Goal: Transaction & Acquisition: Purchase product/service

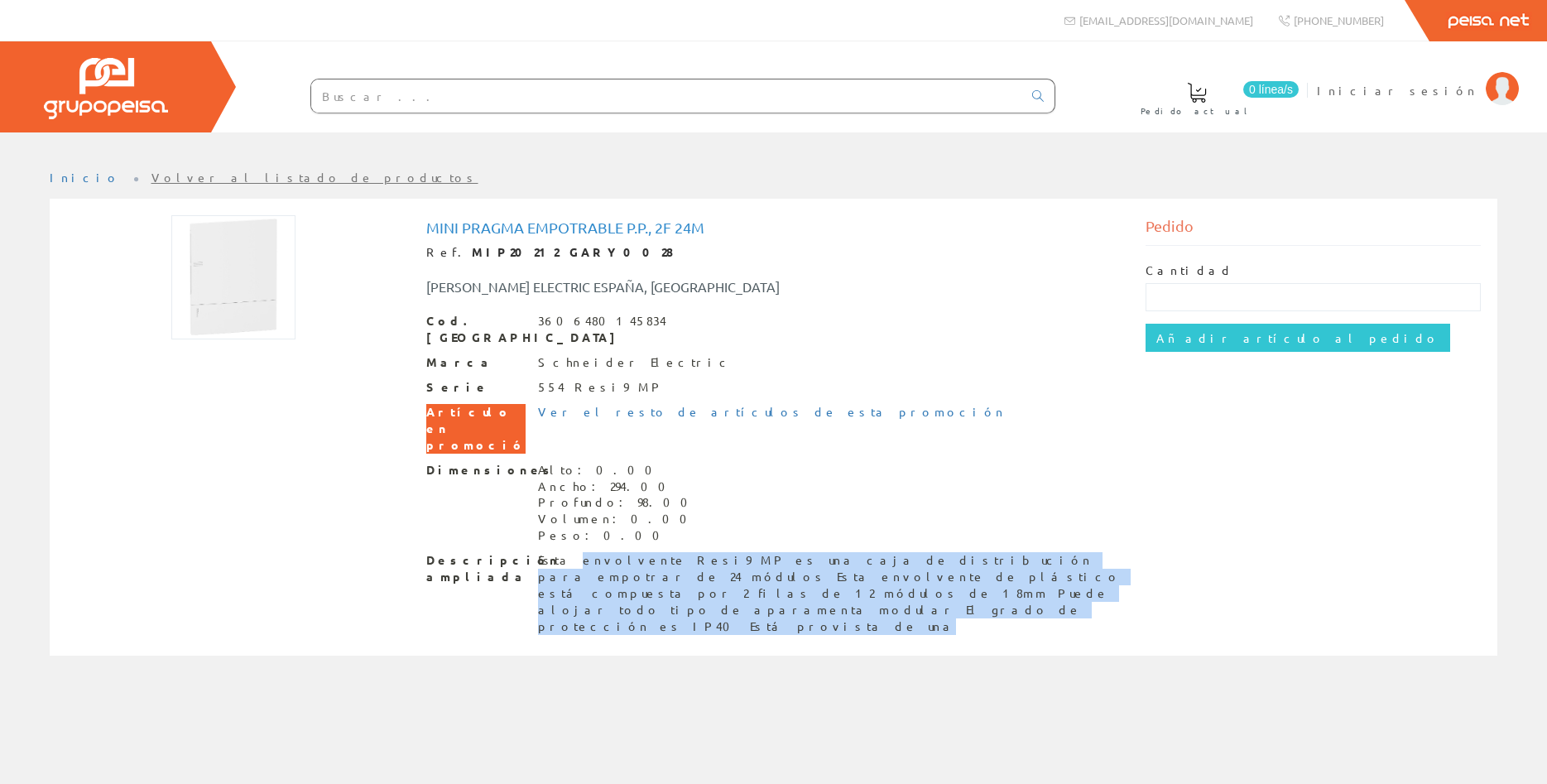
drag, startPoint x: 582, startPoint y: 541, endPoint x: 715, endPoint y: 571, distance: 136.3
click at [714, 571] on div "Mini Pragma empotrable P.P., 2F 24M Ref. MIP20212 GARY0028 [PERSON_NAME] ELECTR…" at bounding box center [774, 429] width 720 height 428
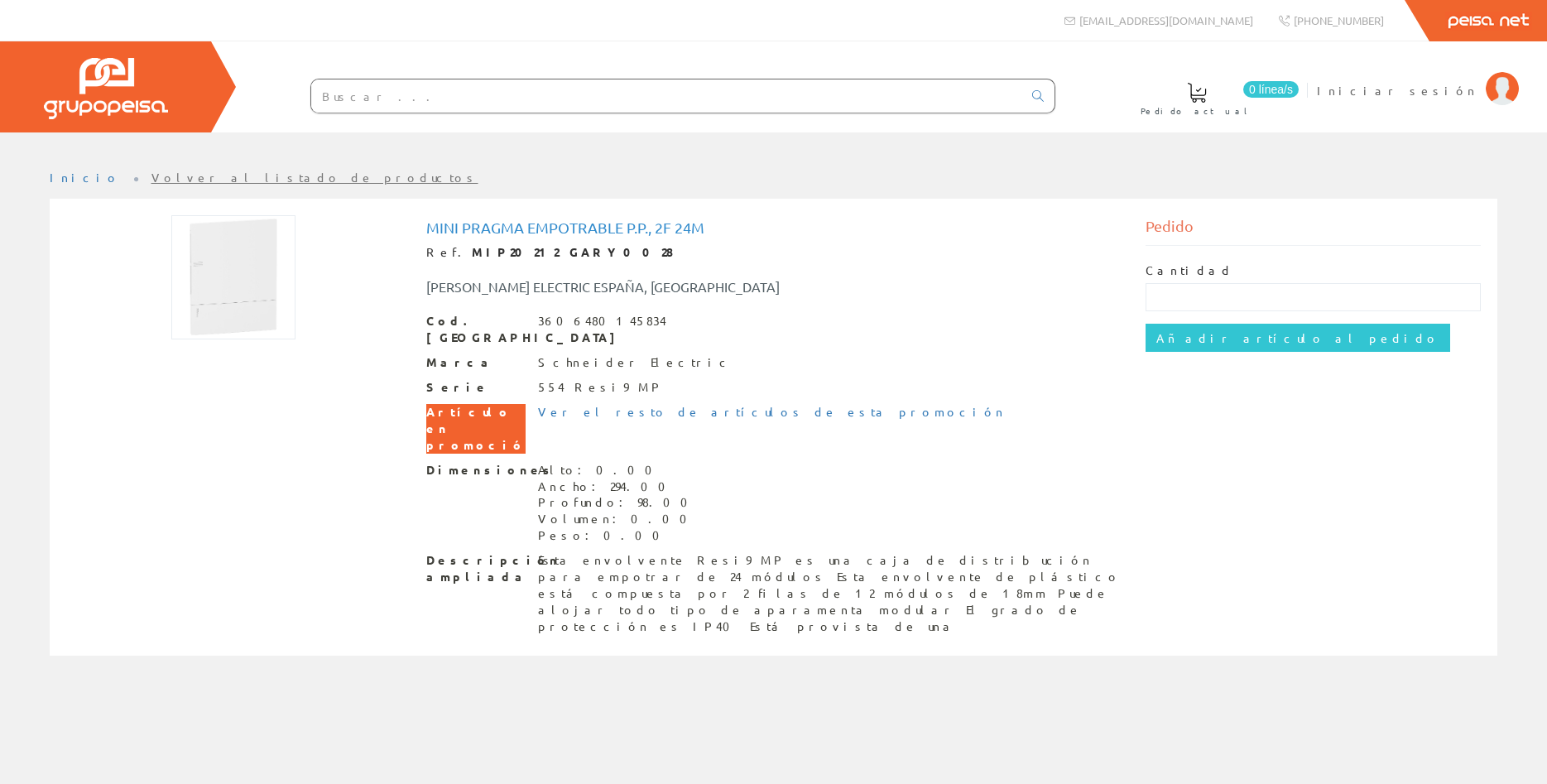
click at [715, 571] on div "Mini Pragma empotrable P.P., 2F 24M Ref. MIP20212 GARY0028 SCHNEIDER ELECTRIC E…" at bounding box center [774, 429] width 720 height 428
click at [704, 554] on div "Esta envolvente Resi9 MP es una caja de distribución para empotrar de 24 módulo…" at bounding box center [829, 593] width 583 height 83
drag, startPoint x: 426, startPoint y: 396, endPoint x: 537, endPoint y: 422, distance: 114.0
click at [536, 422] on div "Cod. Barras 3606480145834 Marca Schneider Electric Serie 554 Resi9 MP Artículo …" at bounding box center [774, 474] width 695 height 323
click at [700, 424] on div "Cod. Barras 3606480145834 Marca Schneider Electric Serie 554 Resi9 MP Artículo …" at bounding box center [774, 474] width 695 height 323
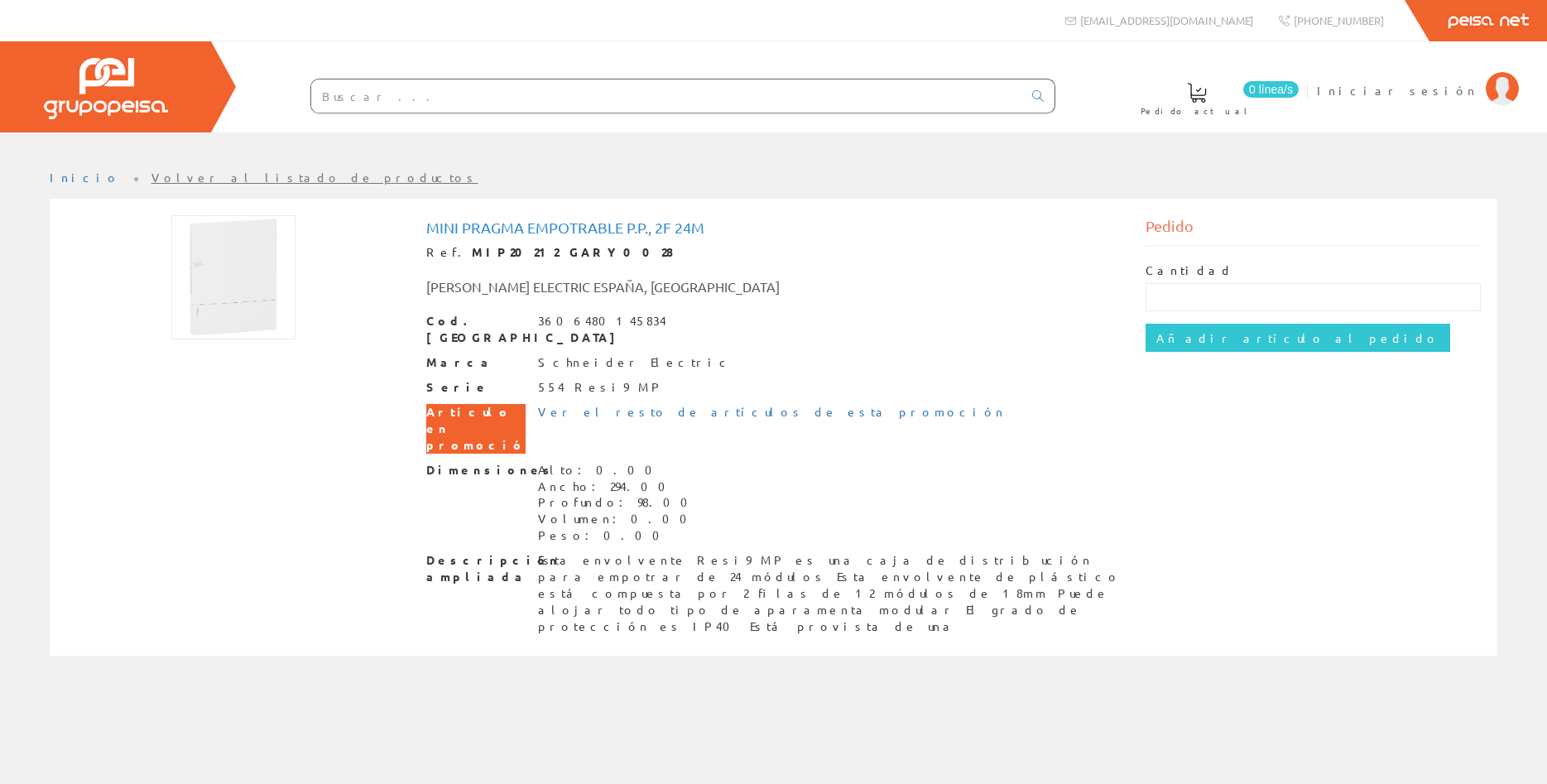
click at [734, 404] on div "Ver el resto de artículos de esta promoción" at bounding box center [772, 412] width 468 height 16
click at [734, 404] on link "Ver el resto de artículos de esta promoción" at bounding box center [772, 411] width 468 height 15
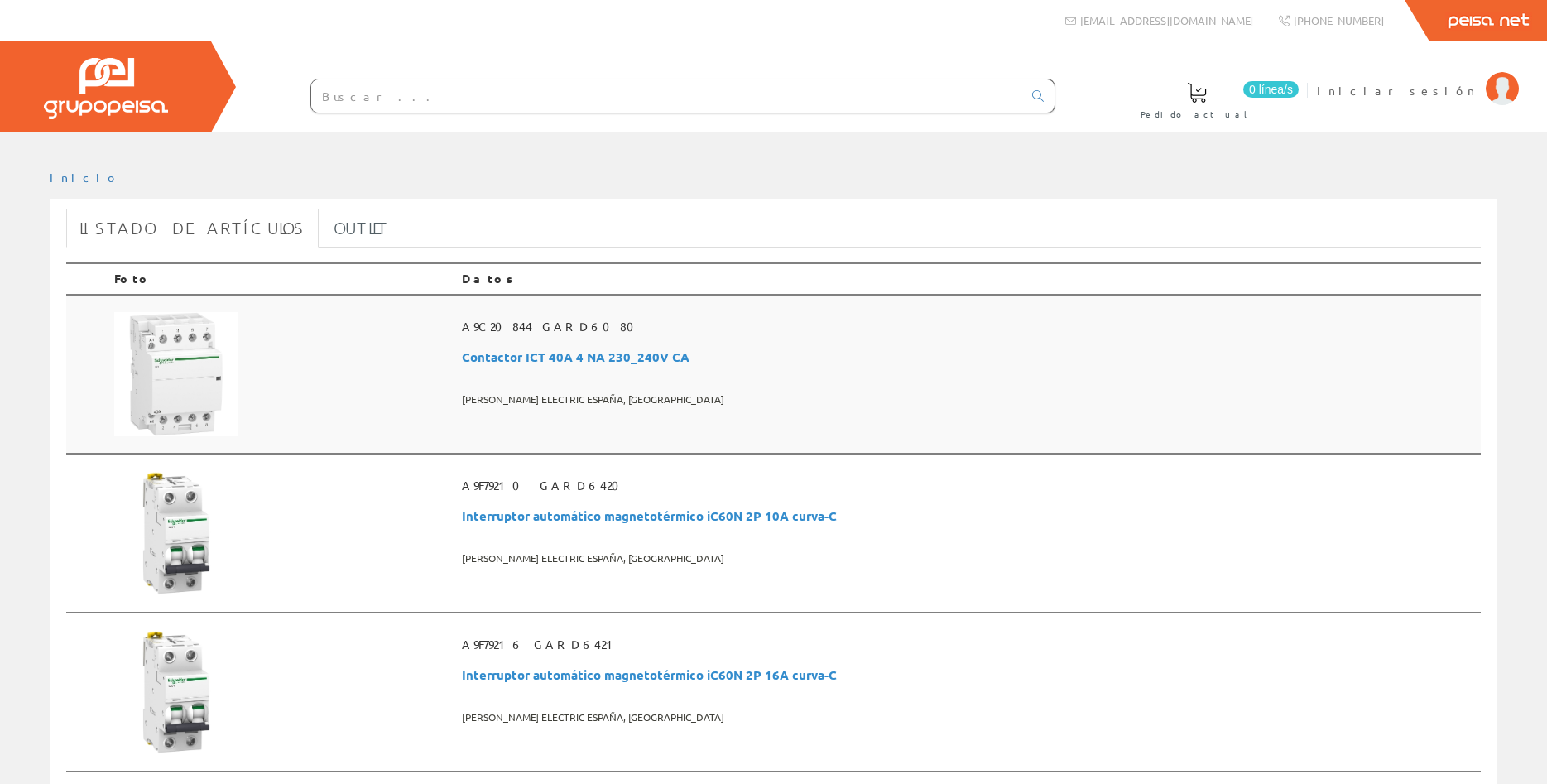
click at [531, 361] on span "Contactor ICT 40A 4 NA 230_240V CA" at bounding box center [967, 357] width 1012 height 31
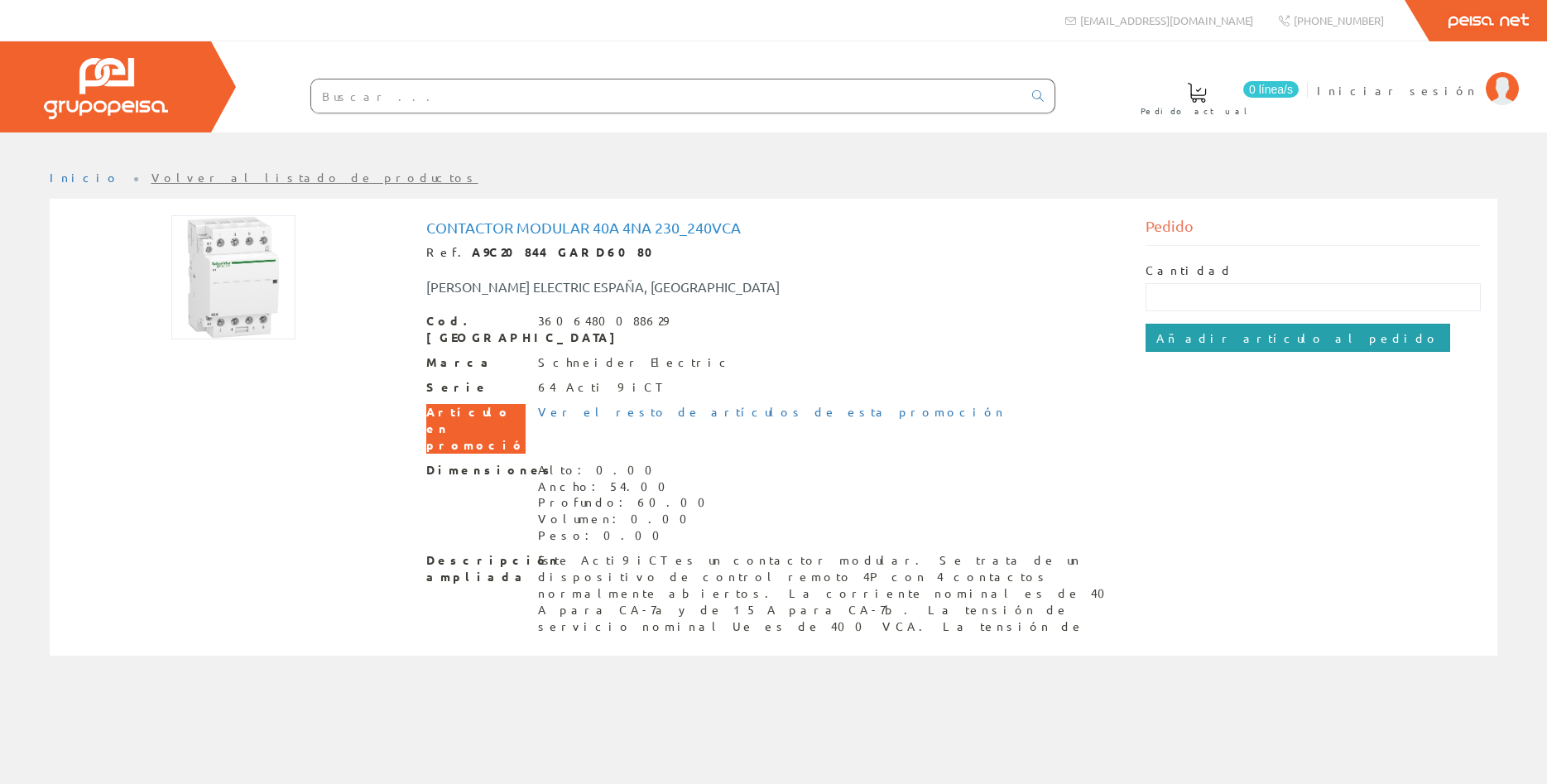
click at [1179, 339] on input "Añadir artículo al pedido" at bounding box center [1298, 337] width 305 height 28
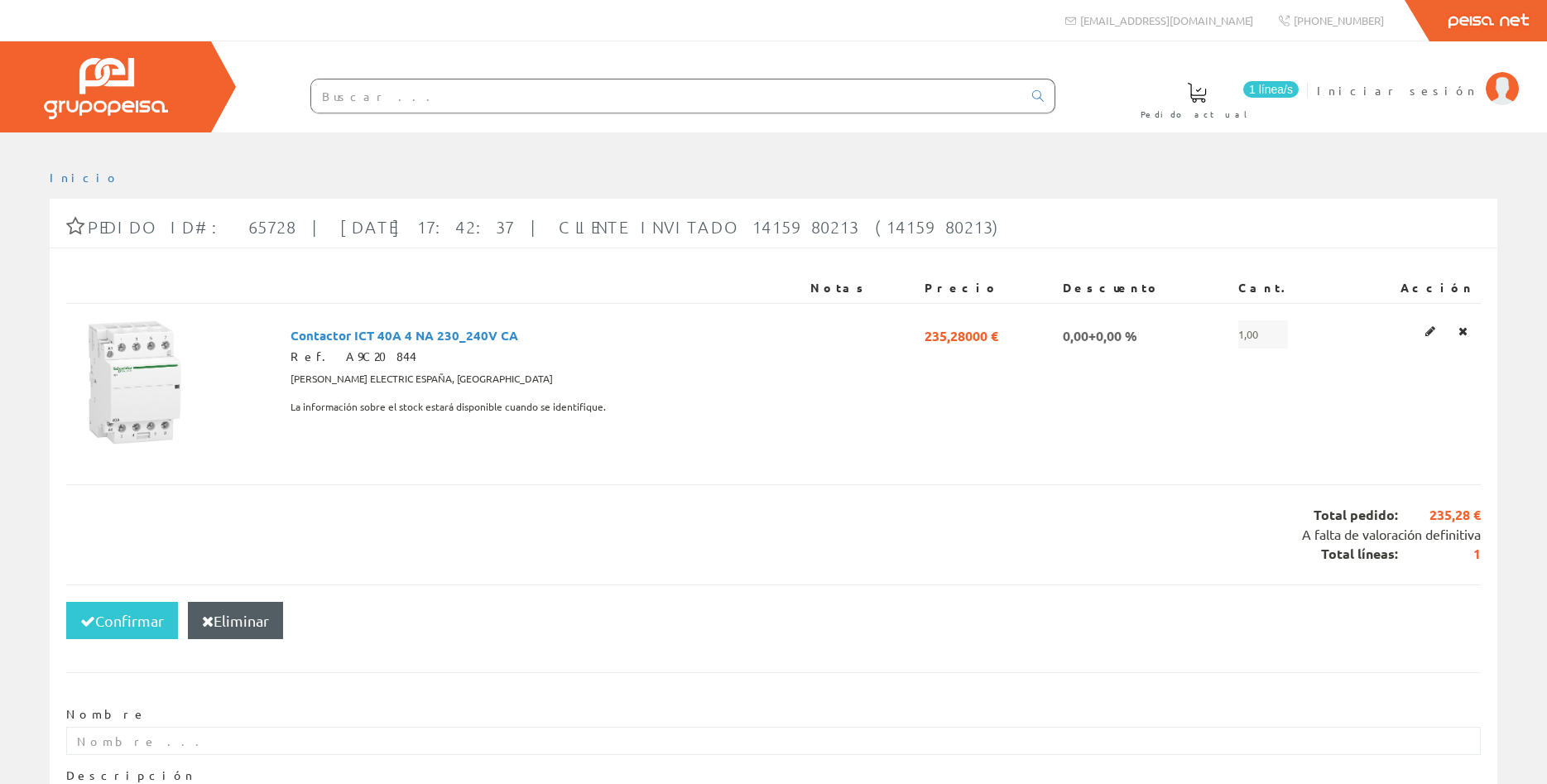
click at [1303, 77] on link "1 línea/[GEOGRAPHIC_DATA] actual" at bounding box center [1213, 98] width 178 height 60
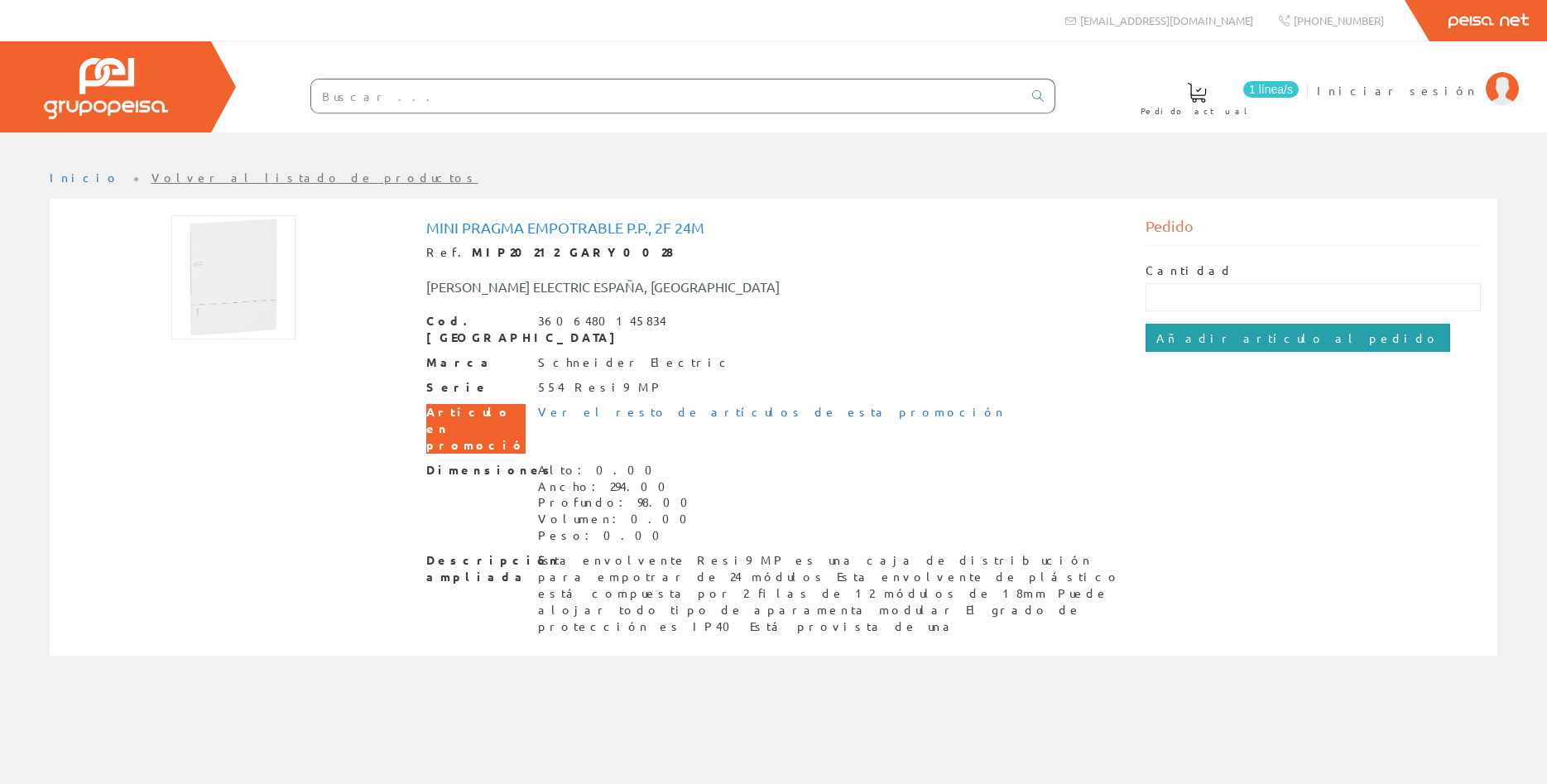
click at [1252, 344] on input "Añadir artículo al pedido" at bounding box center [1298, 337] width 305 height 28
